Goal: Obtain resource: Download file/media

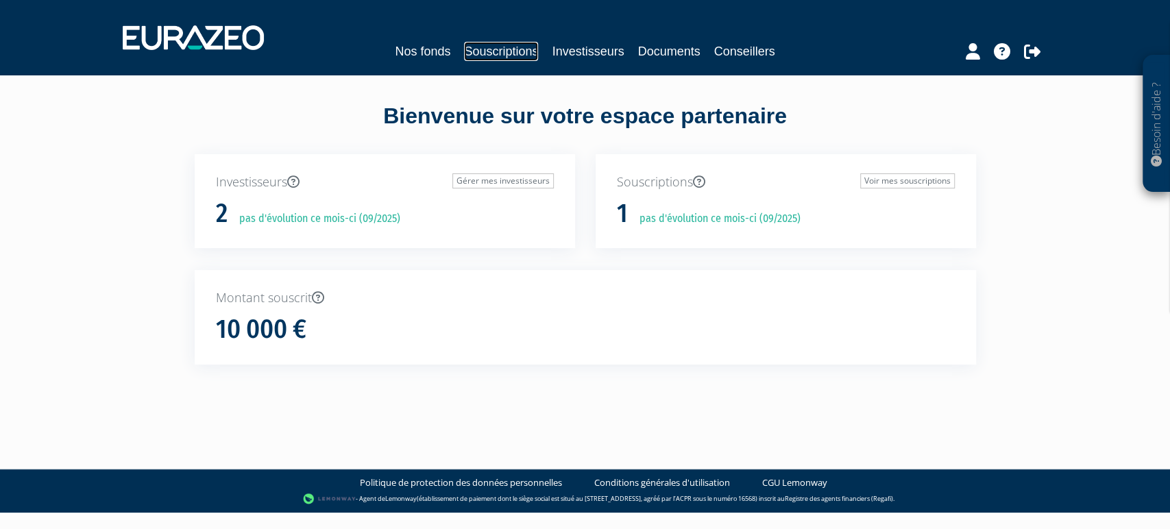
click at [493, 48] on link "Souscriptions" at bounding box center [501, 51] width 74 height 19
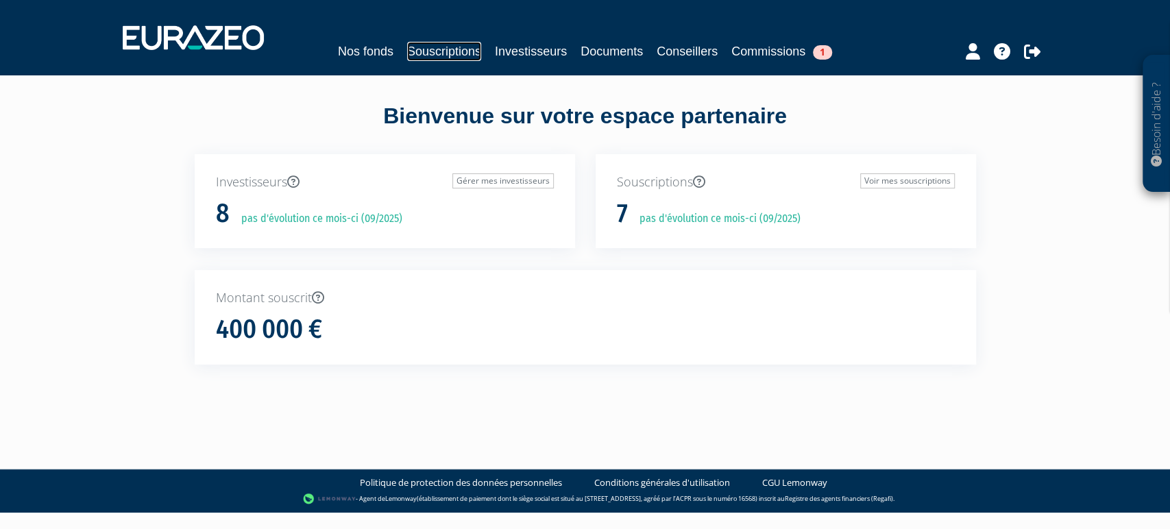
click at [452, 43] on link "Souscriptions" at bounding box center [444, 51] width 74 height 19
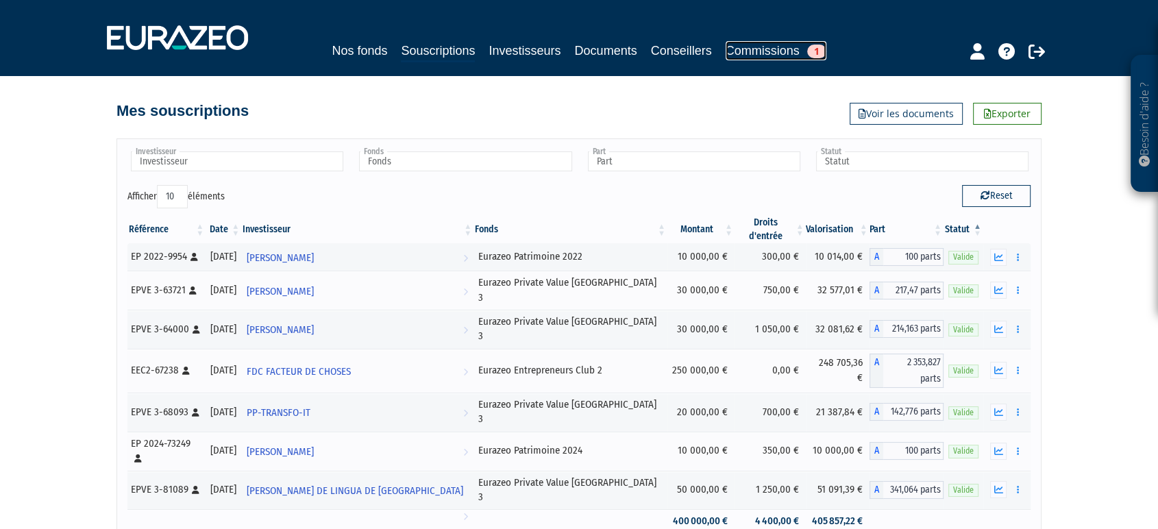
click at [804, 44] on link "Commissions 1" at bounding box center [776, 50] width 101 height 19
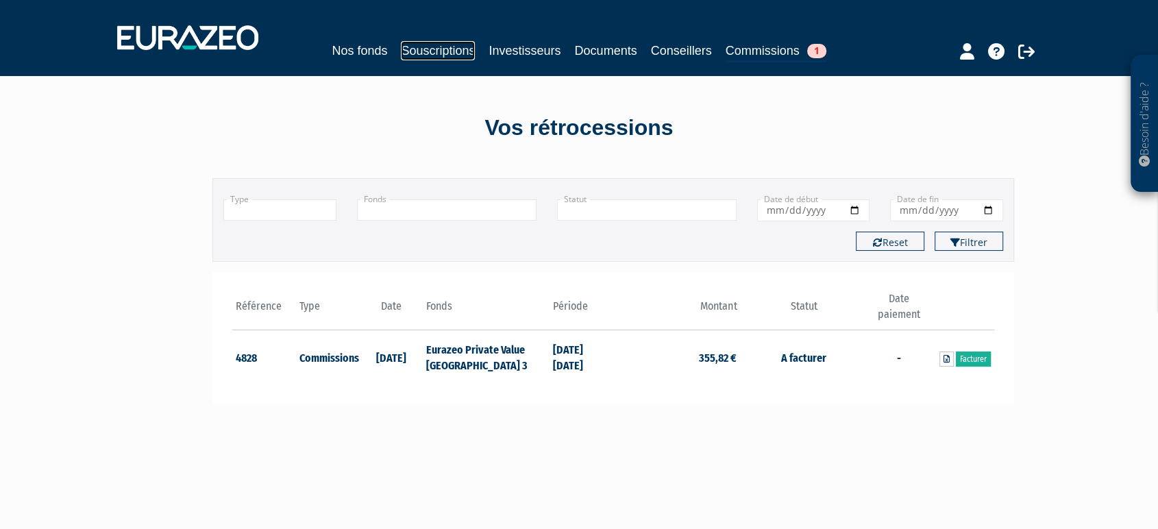
click at [432, 42] on link "Souscriptions" at bounding box center [438, 50] width 74 height 19
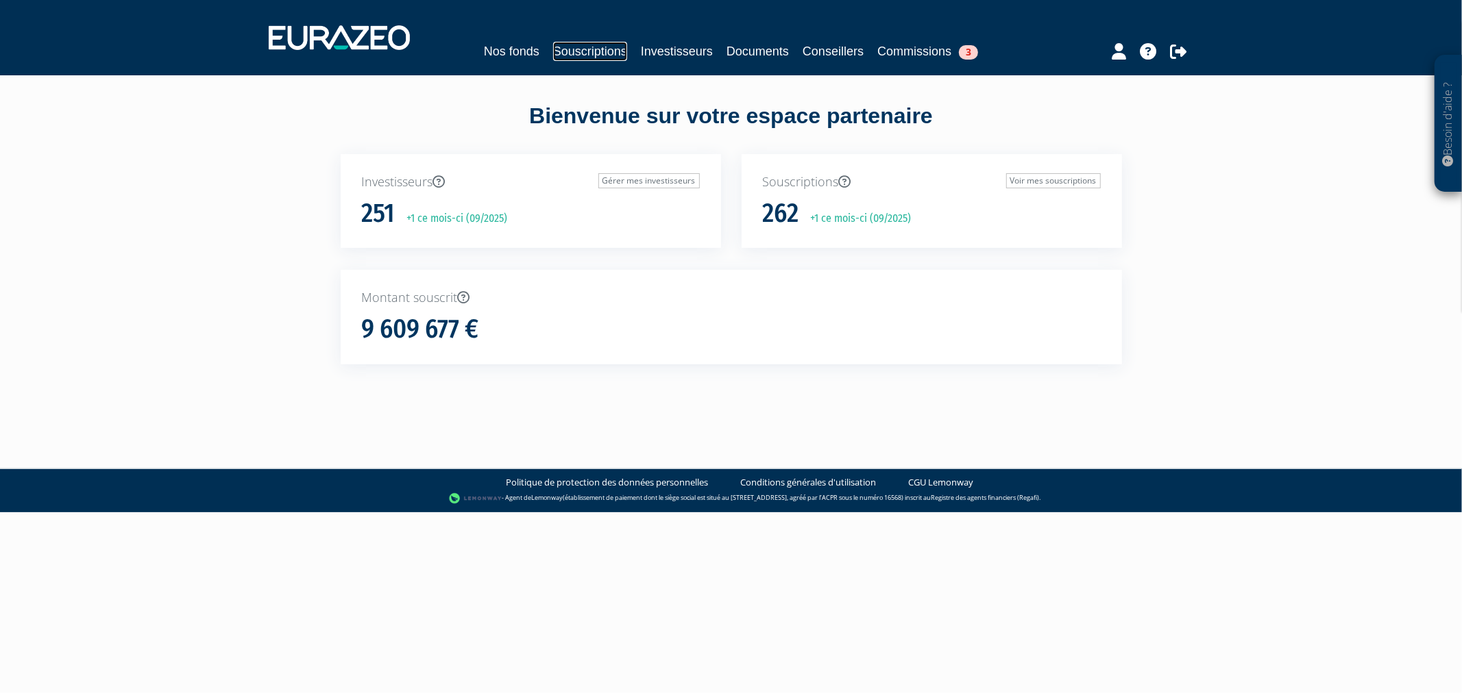
click at [604, 45] on link "Souscriptions" at bounding box center [590, 51] width 74 height 19
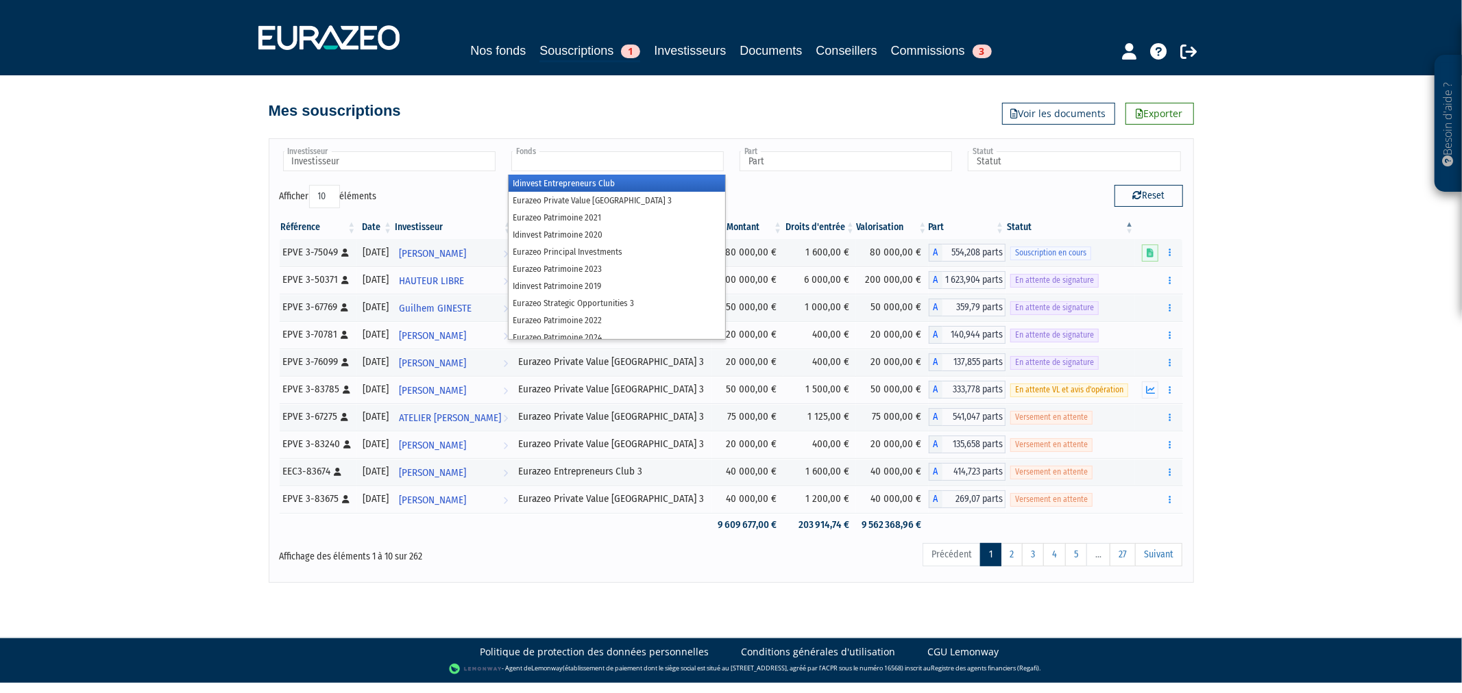
click at [702, 160] on input "text" at bounding box center [617, 161] width 212 height 20
click at [693, 192] on li "Eurazeo Private Value [GEOGRAPHIC_DATA] 3" at bounding box center [616, 200] width 217 height 17
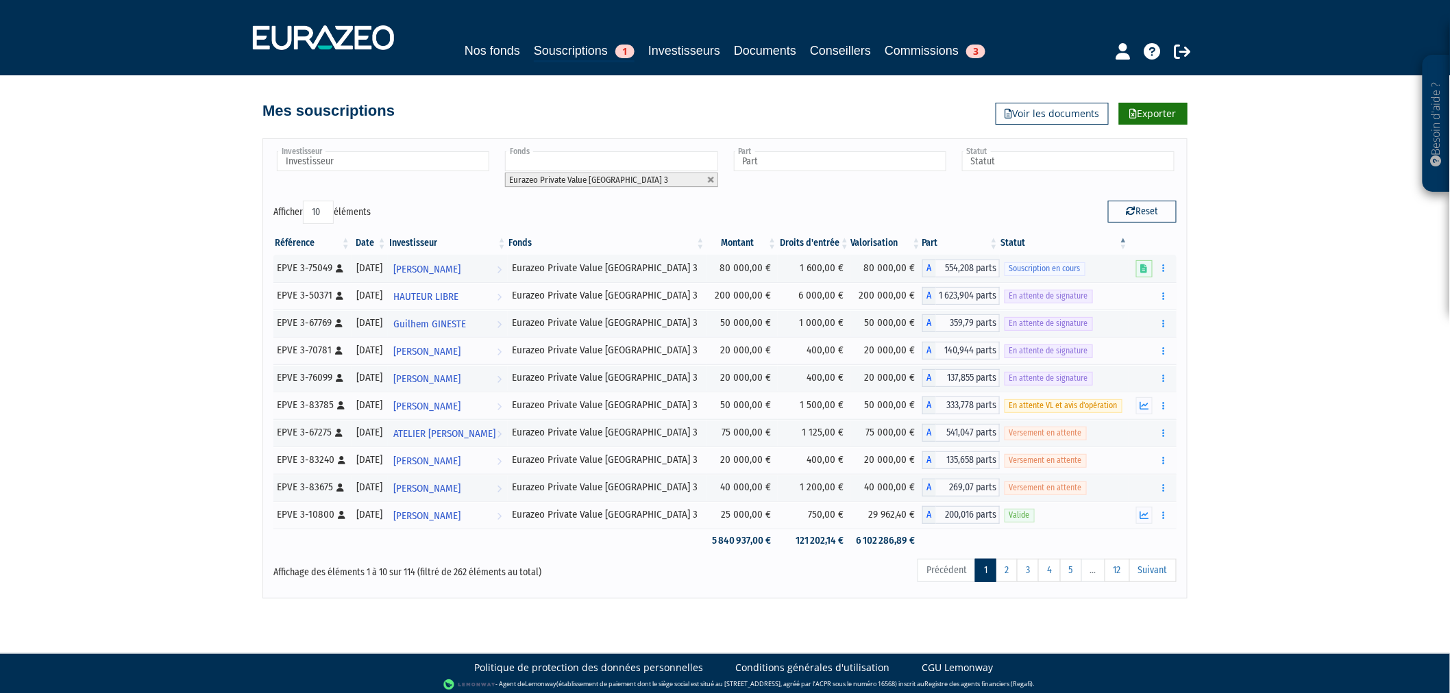
click at [1128, 117] on link "Exporter" at bounding box center [1153, 114] width 69 height 22
click at [713, 181] on link at bounding box center [711, 180] width 8 height 8
type input "Fonds"
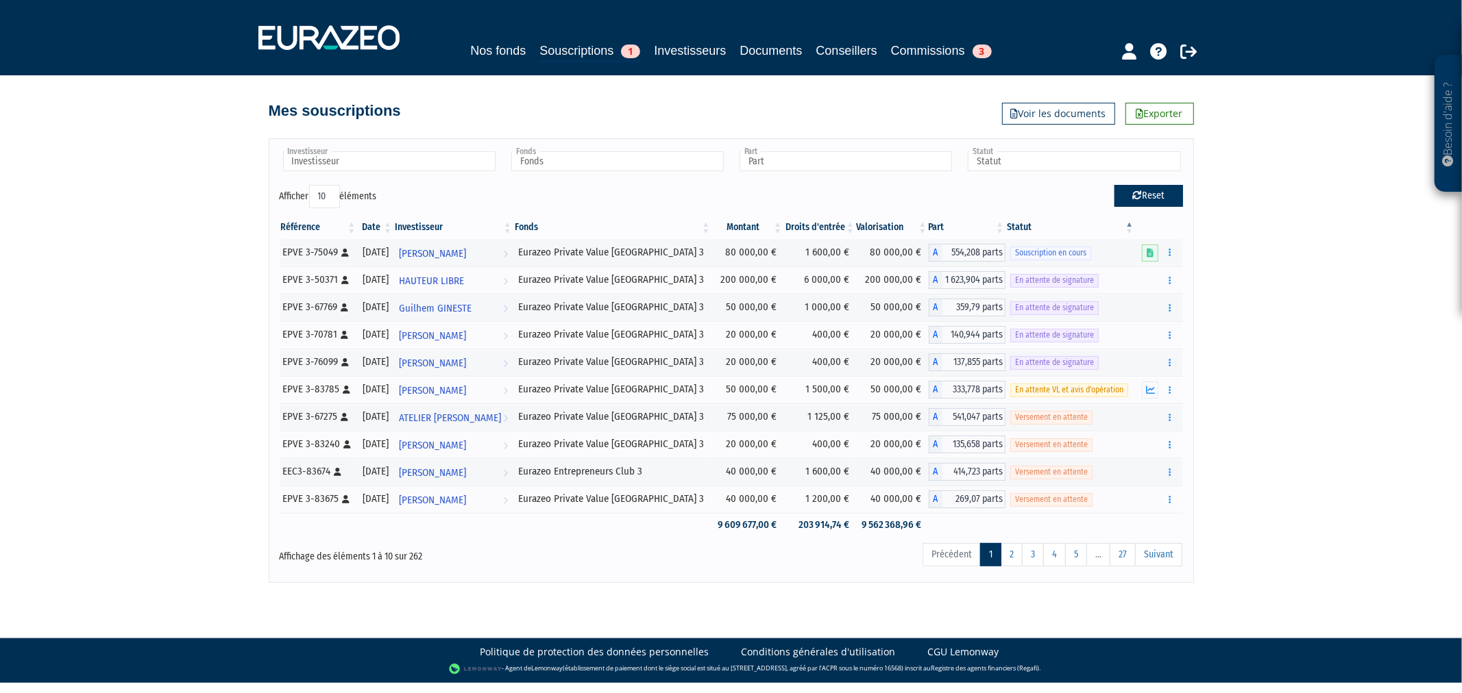
click at [1153, 196] on button "Reset" at bounding box center [1148, 196] width 69 height 22
type input "Investisseur"
type input "Fonds"
type input "Part"
type input "Statut"
